Goal: Navigation & Orientation: Find specific page/section

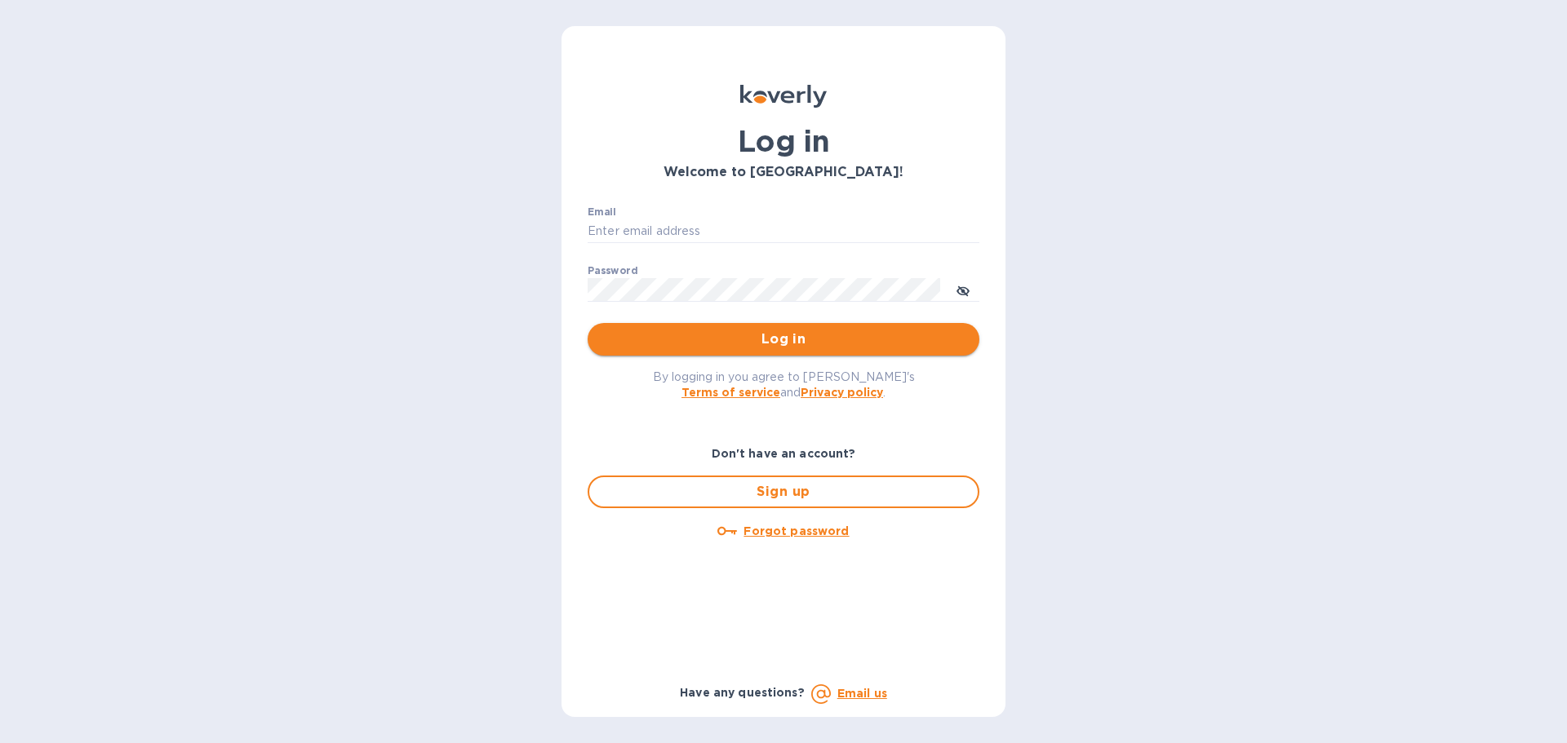
type input "[PERSON_NAME][EMAIL_ADDRESS][DOMAIN_NAME]"
click at [769, 347] on span "Log in" at bounding box center [784, 340] width 366 height 20
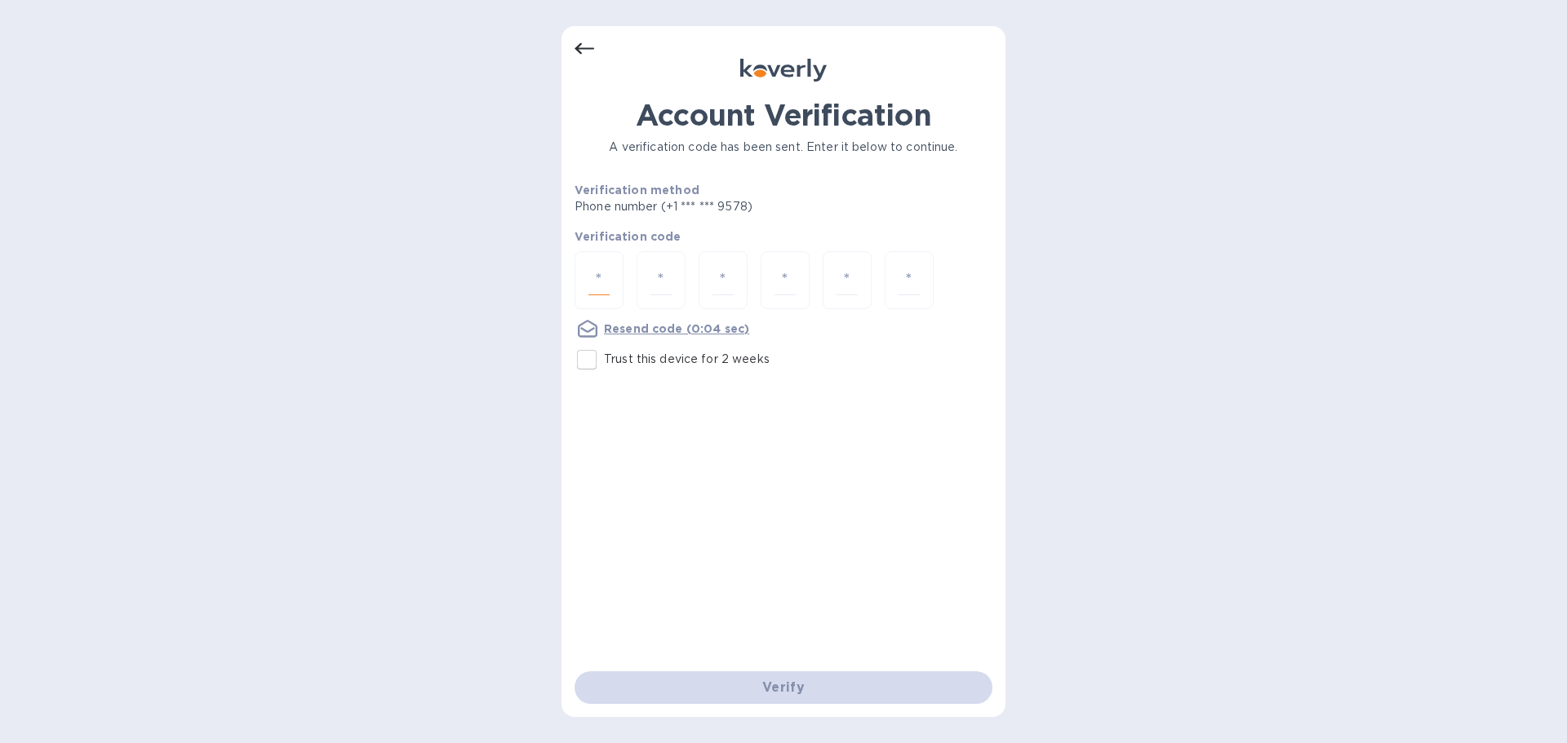
click at [589, 282] on input "number" at bounding box center [598, 280] width 21 height 30
type input "2"
type input "7"
type input "9"
type input "8"
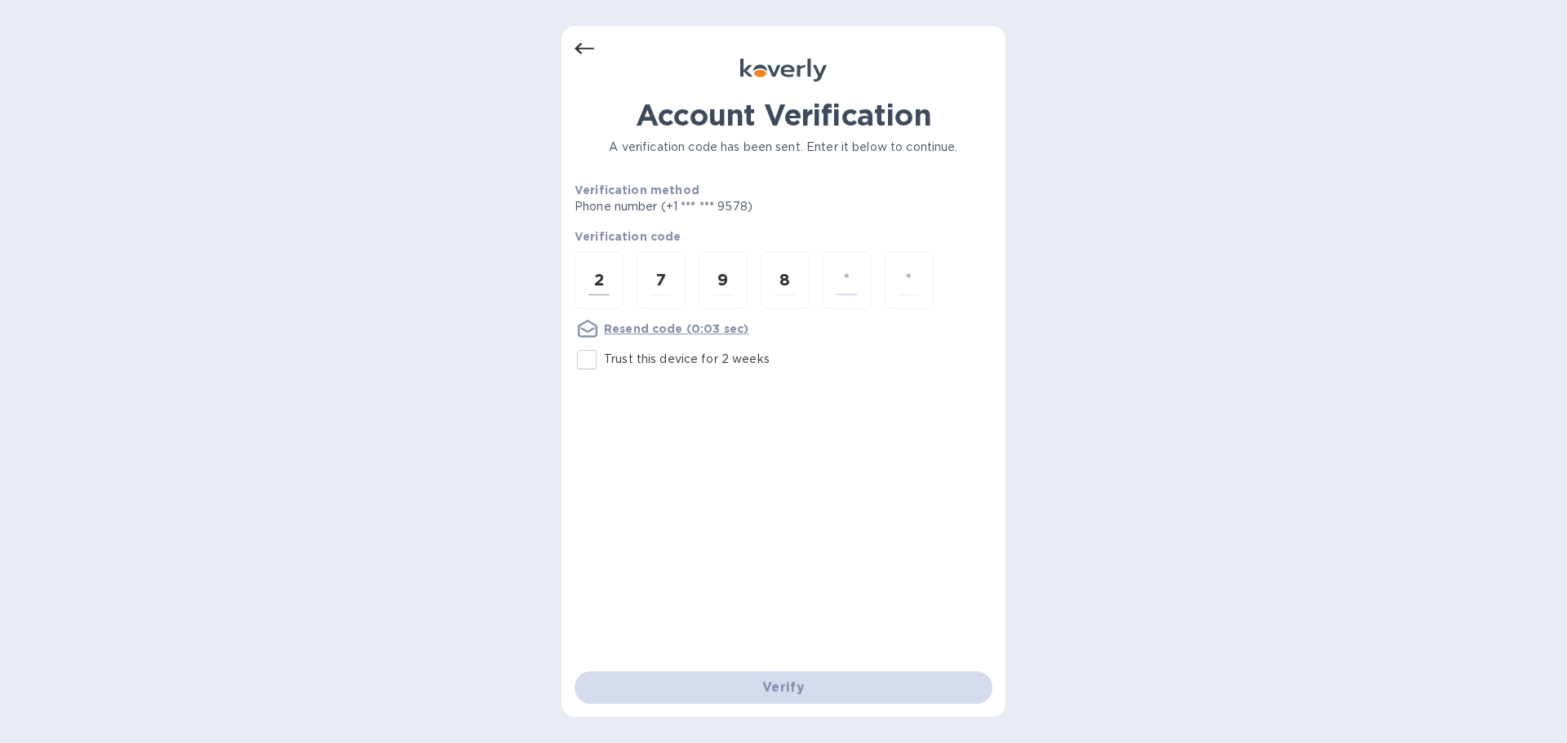
type input "3"
type input "4"
